Goal: Obtain resource: Download file/media

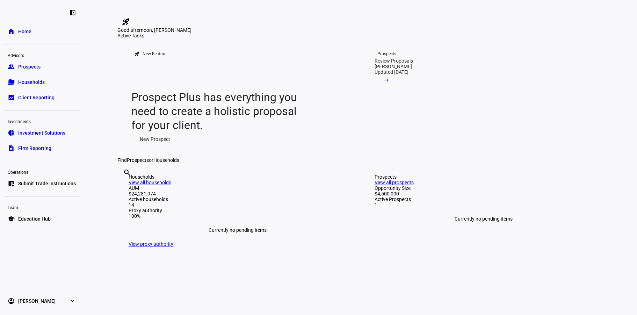
click at [24, 81] on span "Households" at bounding box center [31, 82] width 27 height 7
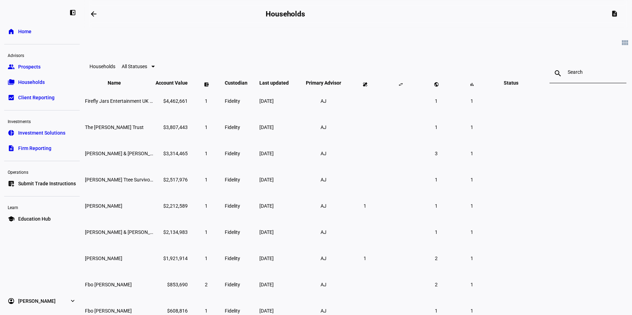
click at [147, 69] on span "All Statuses" at bounding box center [135, 67] width 26 height 6
click at [213, 74] on div at bounding box center [316, 157] width 632 height 315
click at [480, 93] on span at bounding box center [472, 84] width 17 height 17
click at [475, 93] on span at bounding box center [466, 84] width 17 height 17
click at [122, 104] on span "[PERSON_NAME]" at bounding box center [103, 101] width 37 height 6
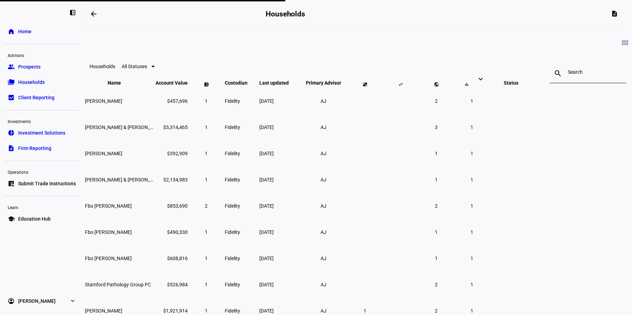
click at [485, 85] on mat-icon "keyboard_arrow_up" at bounding box center [481, 81] width 8 height 8
click at [485, 83] on mat-icon "keyboard_arrow_up" at bounding box center [481, 79] width 8 height 8
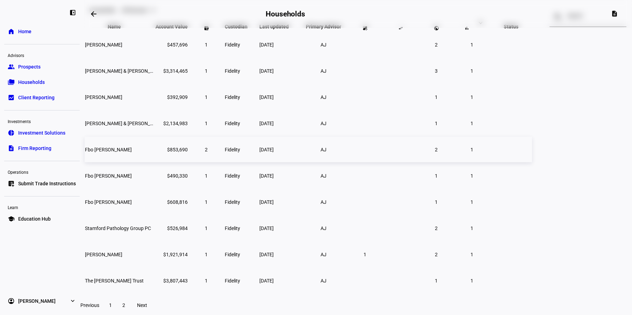
scroll to position [66, 0]
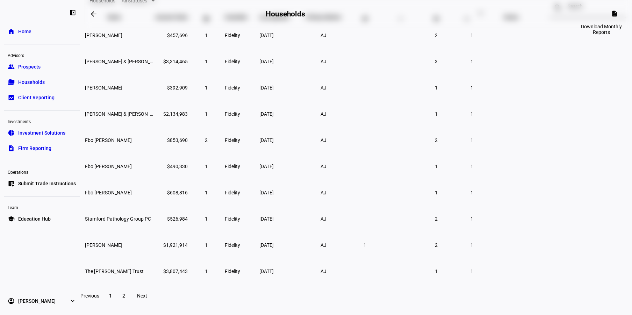
click at [616, 14] on mat-icon "description" at bounding box center [614, 13] width 7 height 7
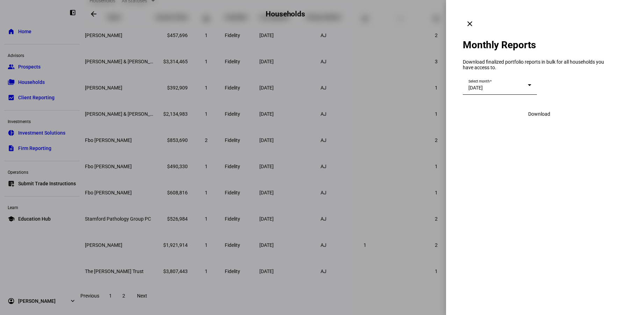
click at [541, 107] on span at bounding box center [539, 114] width 39 height 17
